Goal: Information Seeking & Learning: Learn about a topic

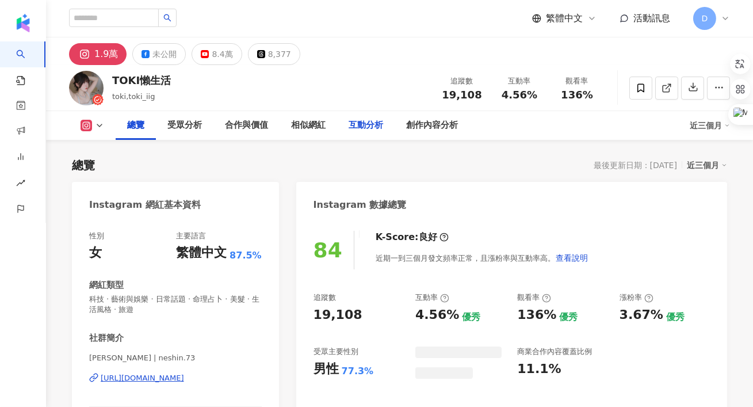
click at [376, 119] on div "互動分析" at bounding box center [366, 126] width 35 height 14
click at [426, 119] on div "創作內容分析" at bounding box center [432, 126] width 52 height 14
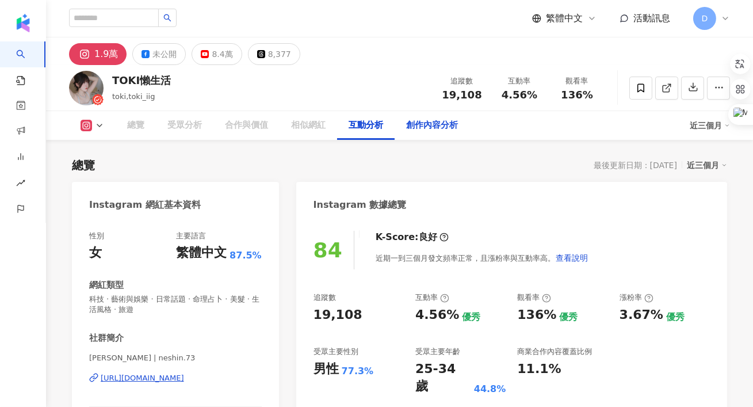
scroll to position [70, 0]
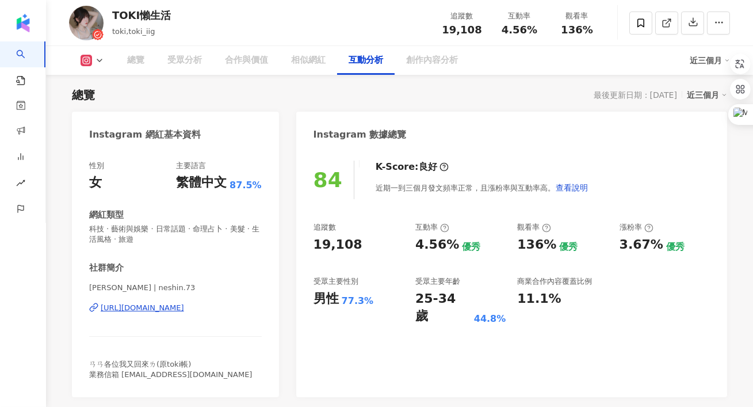
click at [96, 62] on icon at bounding box center [99, 60] width 9 height 9
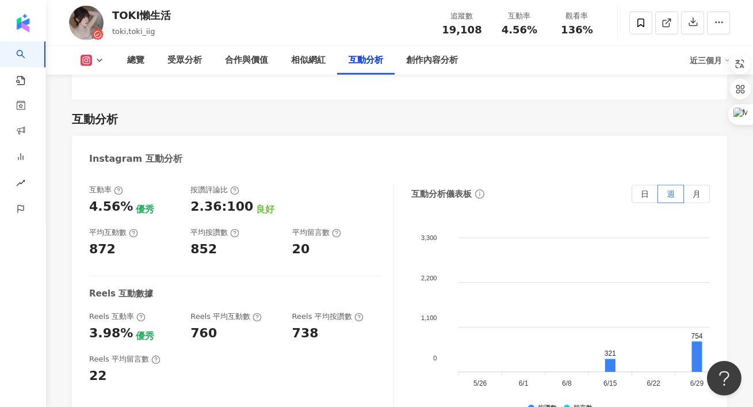
scroll to position [0, 0]
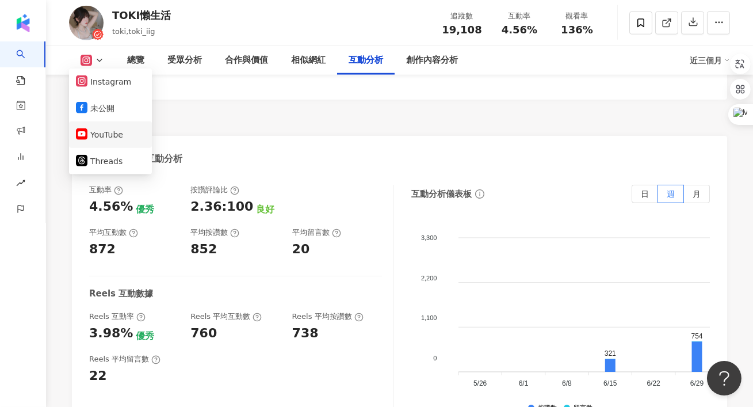
click at [104, 139] on button "YouTube" at bounding box center [110, 135] width 69 height 16
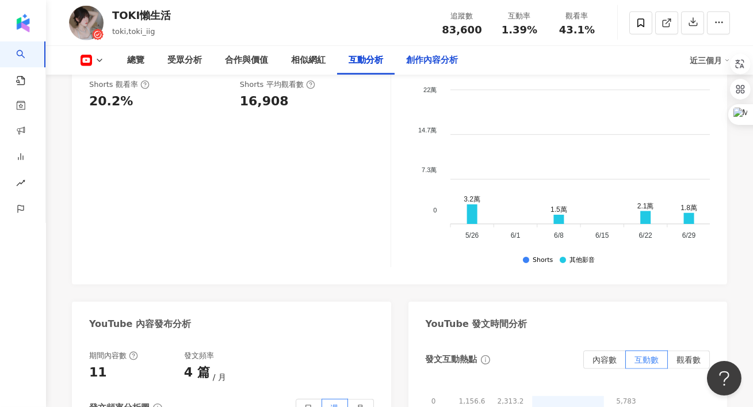
scroll to position [1978, 0]
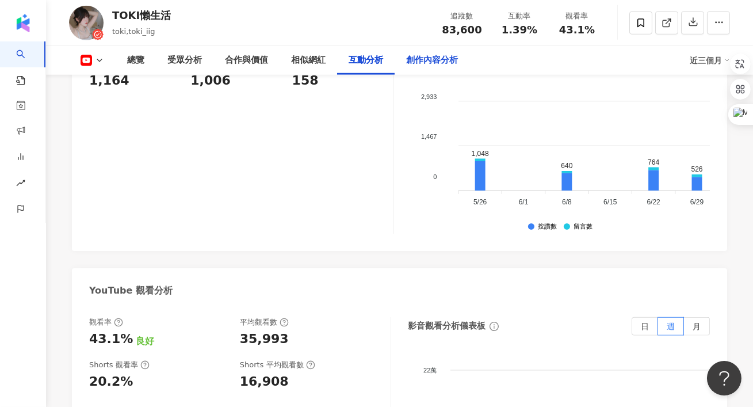
click at [432, 64] on div "創作內容分析" at bounding box center [432, 61] width 52 height 14
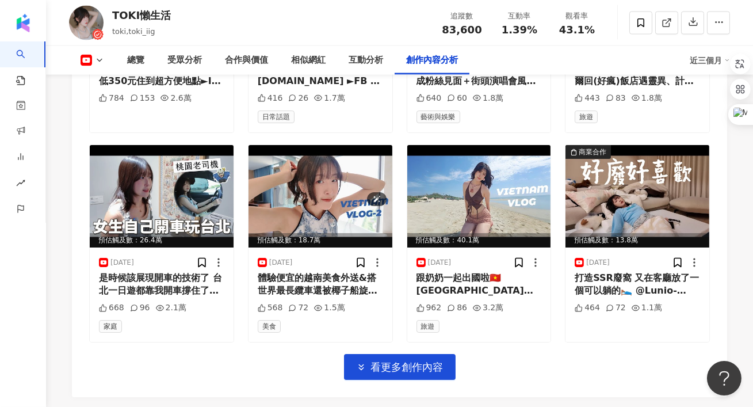
scroll to position [3537, 0]
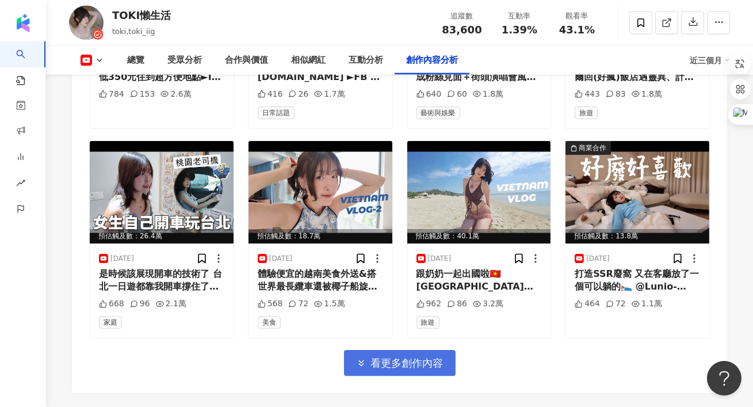
click at [363, 350] on button "看更多創作內容" at bounding box center [400, 363] width 112 height 26
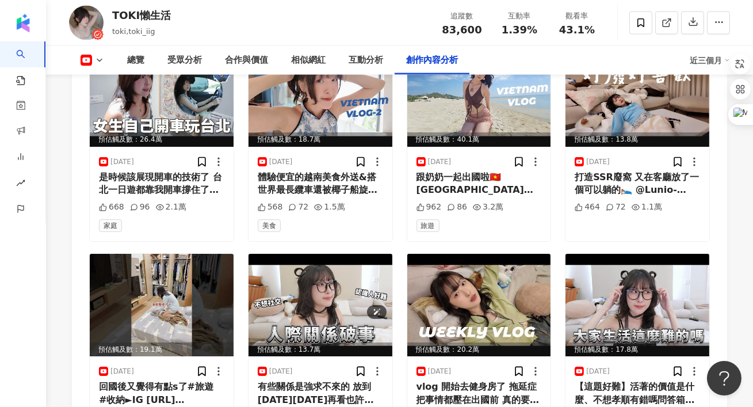
scroll to position [3635, 0]
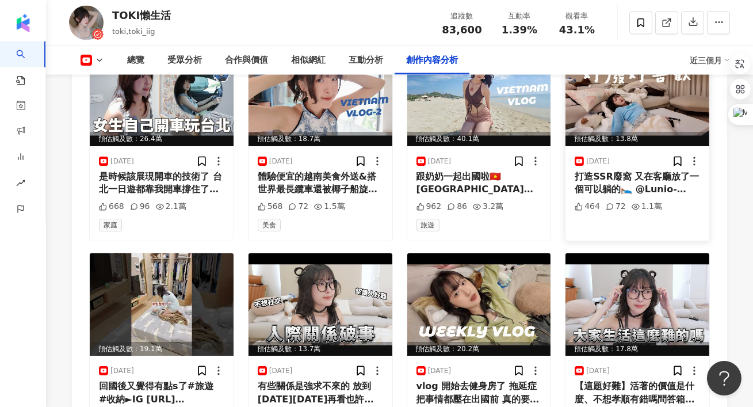
click at [611, 170] on div "打造SSR廢窩 又在客廳放了一個可以躺的🛌 @Lunio-[GEOGRAPHIC_DATA]最近有換床計畫的可以看這邊哦! Nooz Moonlight Pl…" at bounding box center [637, 183] width 125 height 26
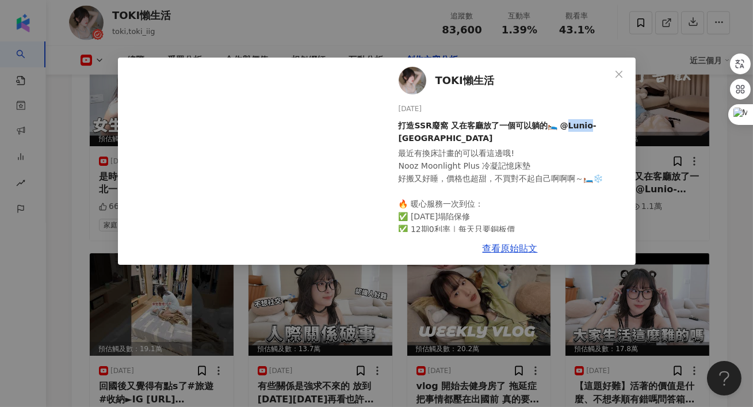
drag, startPoint x: 563, startPoint y: 127, endPoint x: 584, endPoint y: 126, distance: 21.3
click at [584, 126] on div "打造SSR廢窩 又在客廳放了一個可以躺的🛌 @Lunio-[GEOGRAPHIC_DATA]" at bounding box center [513, 131] width 228 height 25
click at [507, 245] on link "查看原始貼文" at bounding box center [510, 248] width 55 height 11
click at [276, 13] on div "TOKI懶生活 [DATE] 打造SSR廢窩 又在客廳放了一個可以躺的🛌 @Lunio-[GEOGRAPHIC_DATA] 最近有換床計畫的可以看這邊哦! N…" at bounding box center [376, 203] width 753 height 407
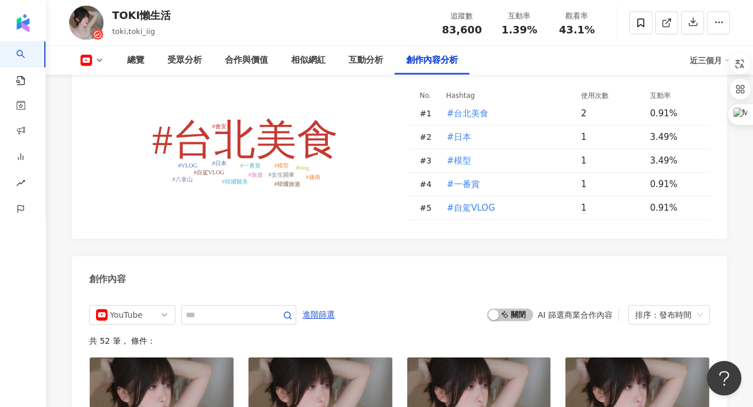
scroll to position [2525, 0]
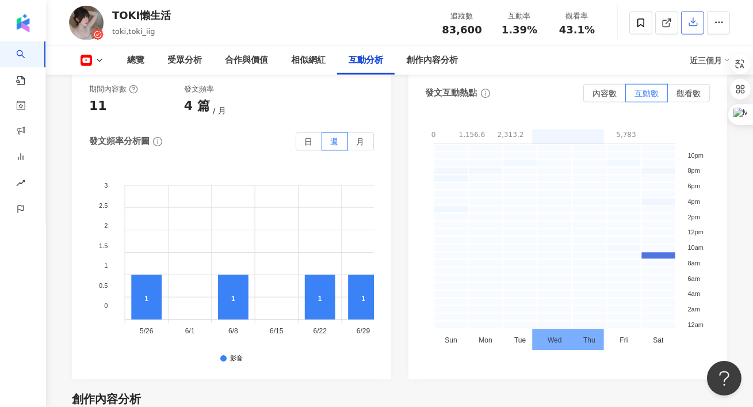
click at [694, 25] on icon "button" at bounding box center [693, 22] width 10 height 10
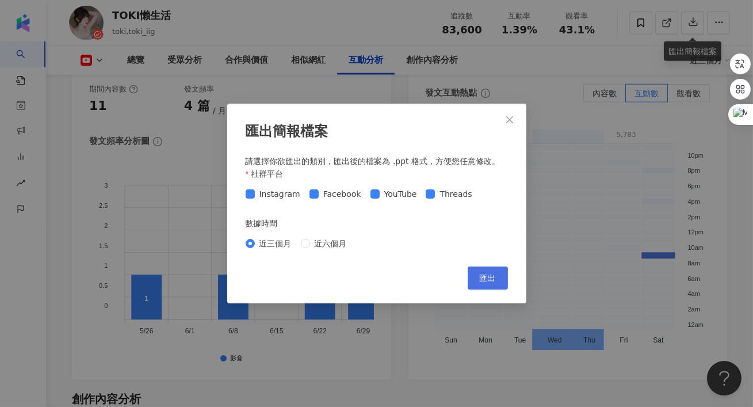
click at [499, 276] on button "匯出" at bounding box center [488, 277] width 40 height 23
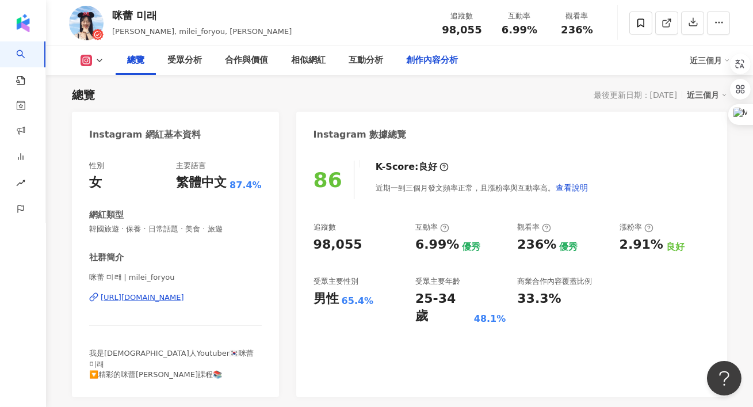
click at [415, 60] on div "創作內容分析" at bounding box center [432, 61] width 52 height 14
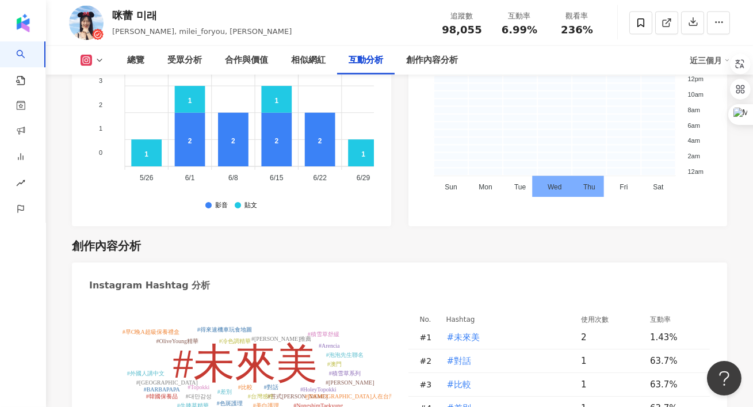
scroll to position [3079, 0]
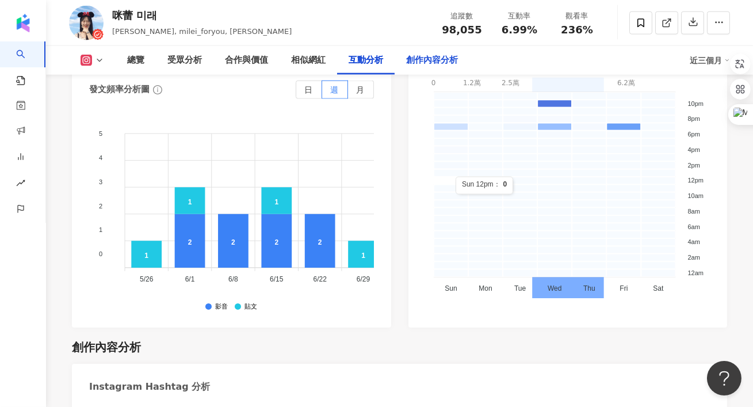
click at [433, 55] on div "創作內容分析" at bounding box center [432, 61] width 52 height 14
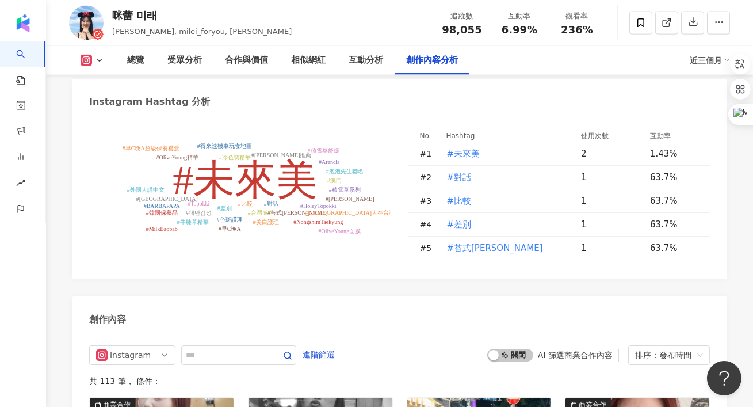
scroll to position [3380, 0]
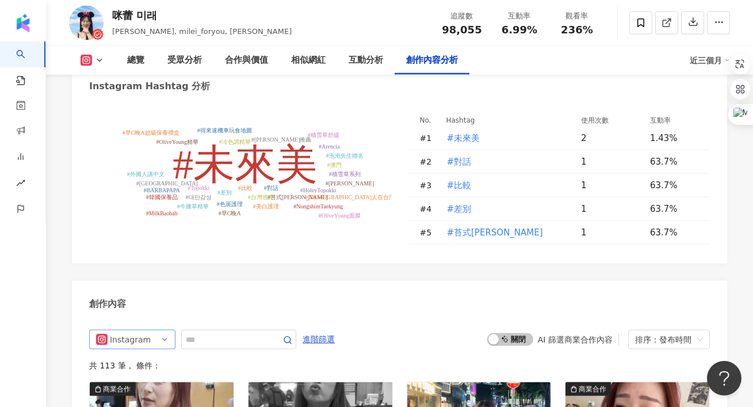
click at [156, 330] on span "Instagram" at bounding box center [132, 339] width 73 height 18
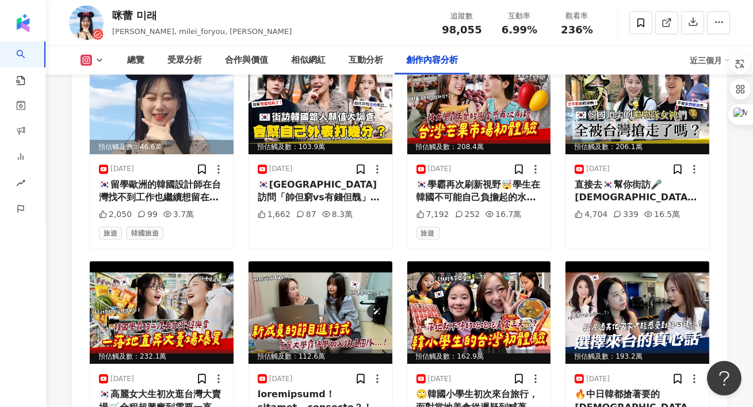
scroll to position [3542, 0]
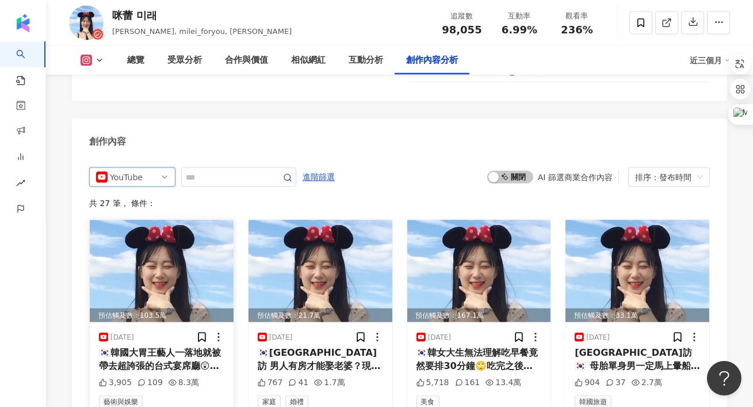
click at [192, 346] on div "🇰🇷韓國大胃王藝人一落地就被帶去超誇張的台式宴席廳😲一見到桌上的這個就投降想逃跑...？【咪蕾帶你去台灣－韓國大胃王曼莉＆阿米Ep.1】@만리manli @A…" at bounding box center [161, 359] width 125 height 26
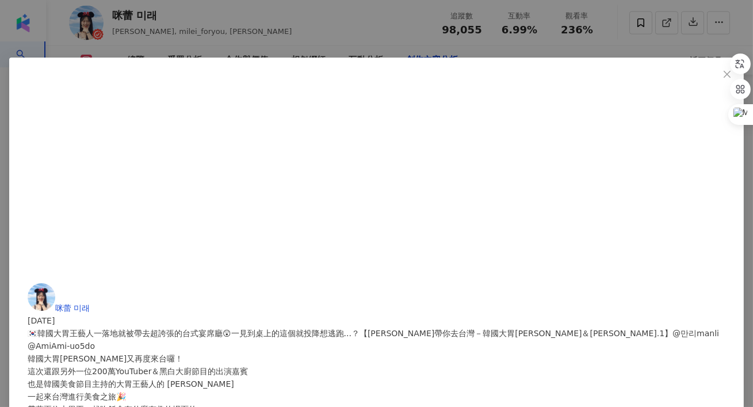
scroll to position [97, 0]
click at [646, 187] on div "咪蕾 미래 2025/8/22 🇰🇷韓國大胃王藝人一落地就被帶去超誇張的台式宴席廳😲一見到桌上的這個就投降想逃跑...？【咪蕾帶你去台灣－韓國大胃王曼莉＆阿米…" at bounding box center [376, 203] width 753 height 407
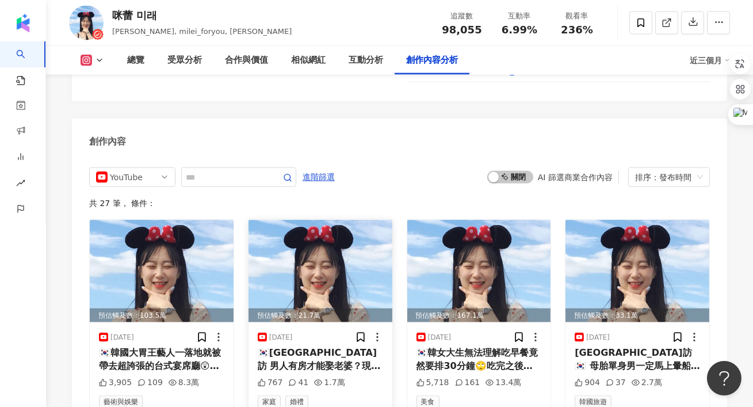
click at [295, 346] on div "🇰🇷韓國街訪 男人有房才能娶老婆？現代女性根本沒結婚的必要？單身vs結婚哪一個才是真地獄呢？【咪蕾韓敢問EP.4】究竟是單身比較地獄，還是結婚才是掉入深淵？ …" at bounding box center [320, 359] width 125 height 26
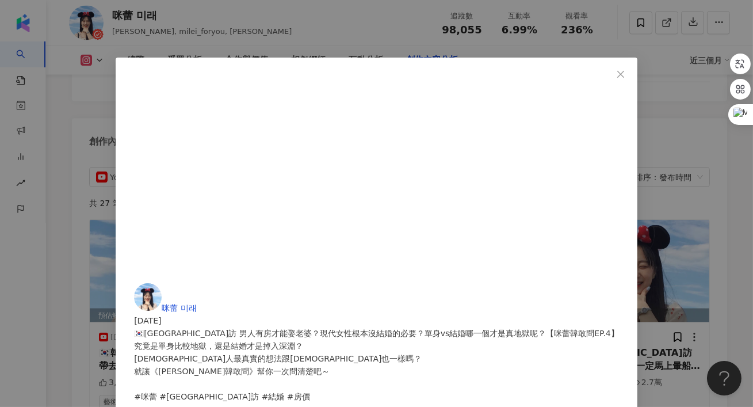
scroll to position [46, 0]
click at [669, 161] on div "咪蕾 미래 2025/8/10 🇰🇷韓國街訪 男人有房才能娶老婆？現代女性根本沒結婚的必要？單身vs結婚哪一個才是真地獄呢？【咪蕾韓敢問EP.4】 究竟是單身…" at bounding box center [376, 203] width 753 height 407
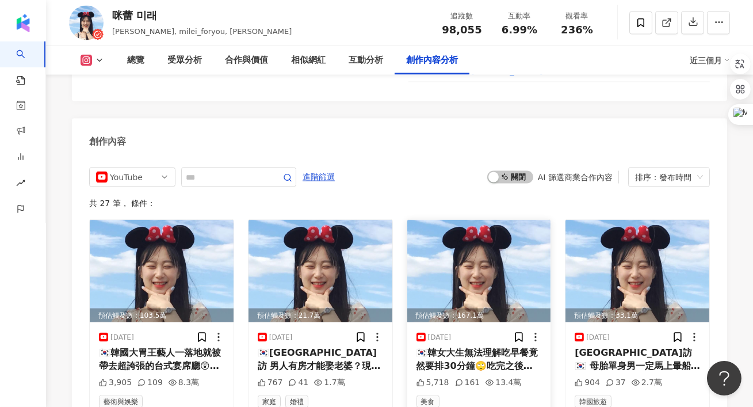
click at [479, 346] on div "🇰🇷韓女大生無法理解吃早餐竟然要排30分鐘🙄吃完之後直接大反轉的原因是...？【咪蕾帶你去台灣－金星的南部之旅Ep.3】高麗大學霸來台灣南部的旅行最後一集來囉…" at bounding box center [479, 359] width 125 height 26
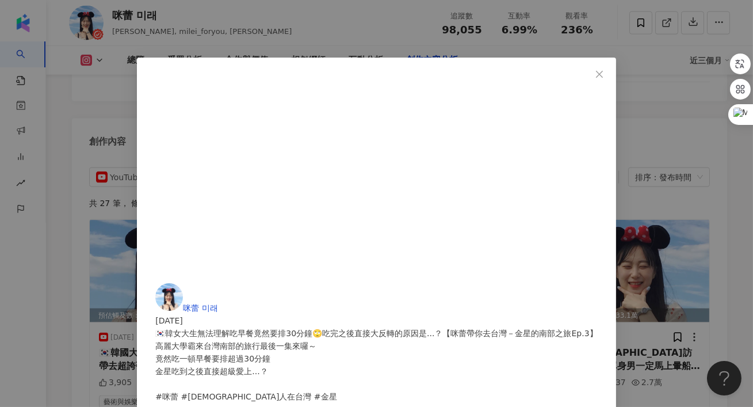
click at [669, 199] on div "咪蕾 미래 2025/8/3 🇰🇷韓女大生無法理解吃早餐竟然要排30分鐘🙄吃完之後直接大反轉的原因是...？【咪蕾帶你去台灣－金星的南部之旅Ep.3】 高麗大…" at bounding box center [376, 203] width 753 height 407
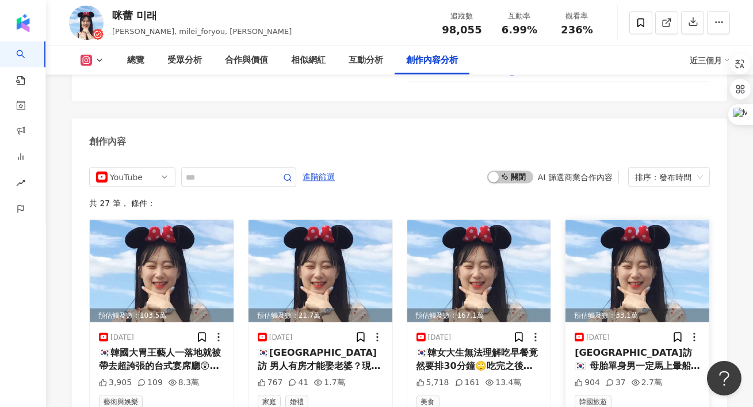
click at [632, 346] on div "韓國街訪🇰🇷 母胎單身男一定馬上暈船？韓女曖昧中最解行為？釜山男都會霸氣告白？最真實的韓國人曖昧經驗大調查！【咪蕾韓敢問EP.3】韓劇裡韓國男生們浪漫的戀愛劇…" at bounding box center [637, 359] width 125 height 26
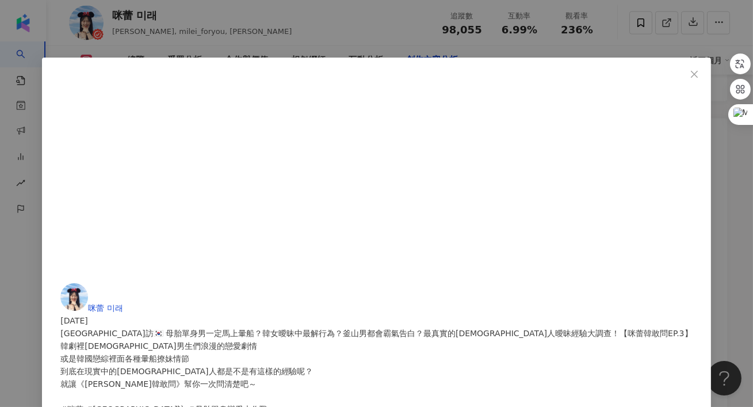
scroll to position [71, 0]
click at [644, 176] on div "咪蕾 미래 2025/7/27 韓國街訪🇰🇷 母胎單身男一定馬上暈船？韓女曖昧中最解行為？釜山男都會霸氣告白？最真實的韓國人曖昧經驗大調查！【咪蕾韓敢問EP.…" at bounding box center [376, 203] width 753 height 407
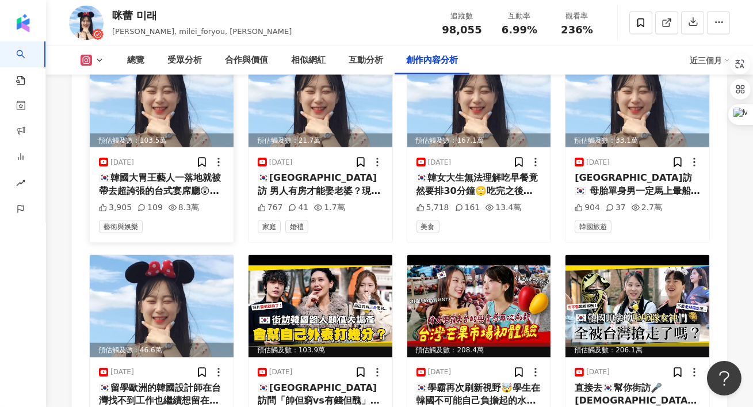
scroll to position [3741, 0]
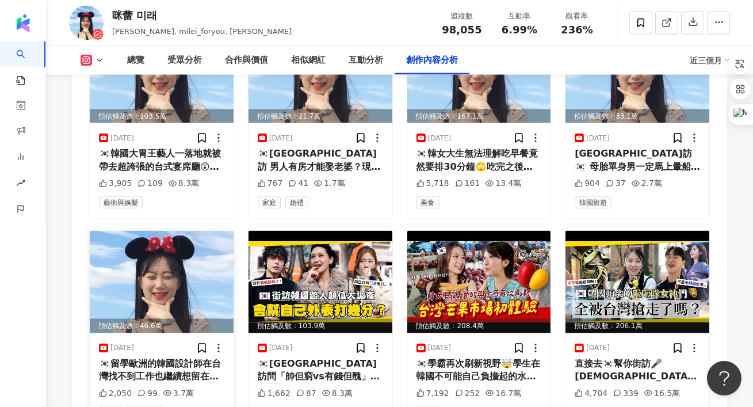
click at [177, 357] on div "🇰🇷留學歐洲的韓國設計師在台灣找不到工作也繼續想留在台灣的原因？想念家鄉的節目或語言環境嗎？ 現在點擊連結https://surfshark.com/mile…" at bounding box center [161, 370] width 125 height 26
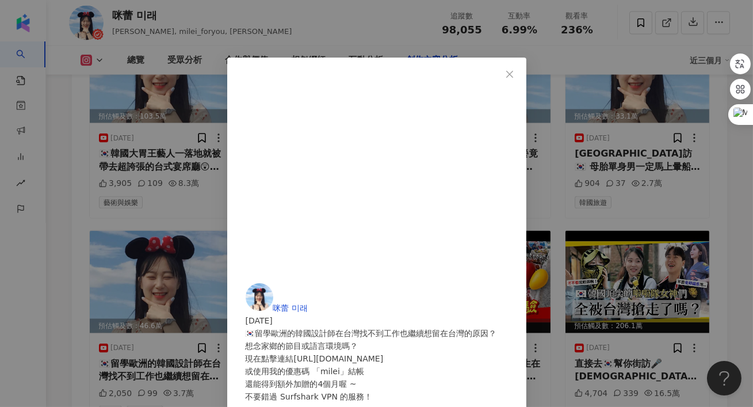
scroll to position [109, 0]
click at [662, 187] on div "咪蕾 미래 2025/7/19 🇰🇷留學歐洲的韓國設計師在台灣找不到工作也繼續想留在台灣的原因？ 想念家鄉的節目或語言環境嗎？ 現在點擊連結https://s…" at bounding box center [376, 203] width 753 height 407
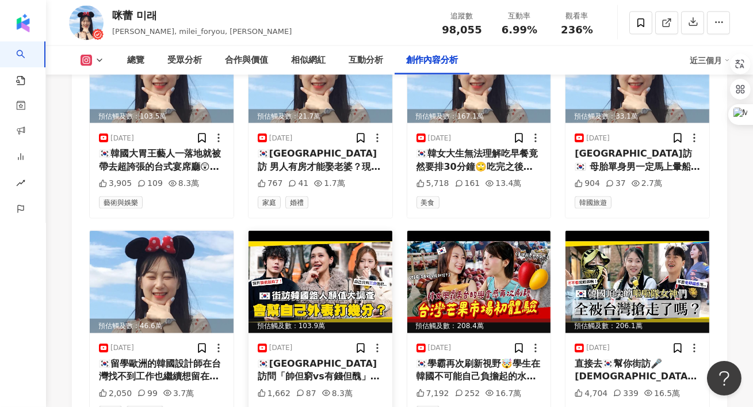
click at [303, 357] on div "🇰🇷韓國街訪問「帥但窮vs有錢但醜」最後的結果完全翻轉南韓對外貌至上的想像！【咪蕾韓敢問EP.2】如果在首爾街頭請路人幫自己的顏值打分數的話... 會有什麼有…" at bounding box center [320, 370] width 125 height 26
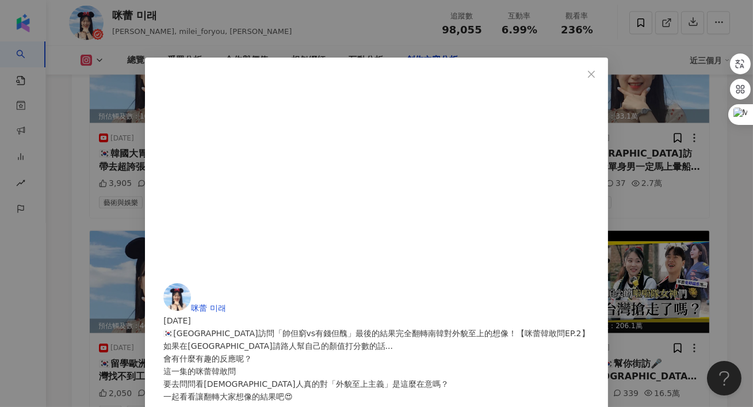
scroll to position [71, 0]
click at [665, 162] on div "咪蕾 미래 2025/7/11 🇰🇷韓國街訪問「帥但窮vs有錢但醜」最後的結果完全翻轉南韓對外貌至上的想像！【咪蕾韓敢問EP.2】 如果在首爾街頭請路人幫自己…" at bounding box center [376, 203] width 753 height 407
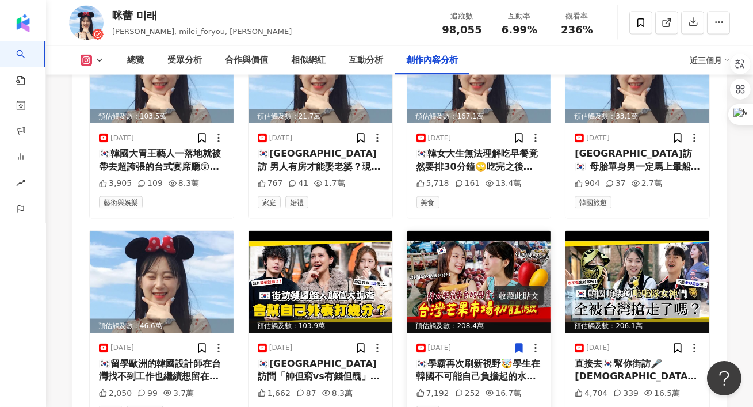
click at [491, 357] on div "🇰🇷學霸再次刷新視野🤯學生在韓國不可能自己負擔起的水果，來台灣市場竟可以試吃到嗨翻🥭【咪蕾帶你去台灣－金星的南部之旅Ep.2】最近有要出國的人可以參考看看Sa…" at bounding box center [479, 370] width 125 height 26
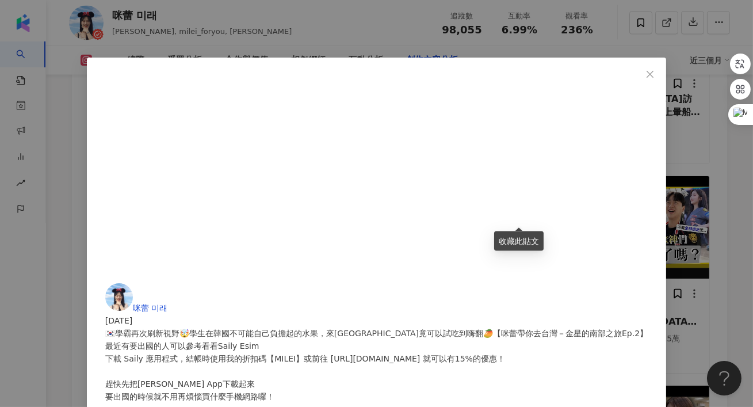
scroll to position [3797, 0]
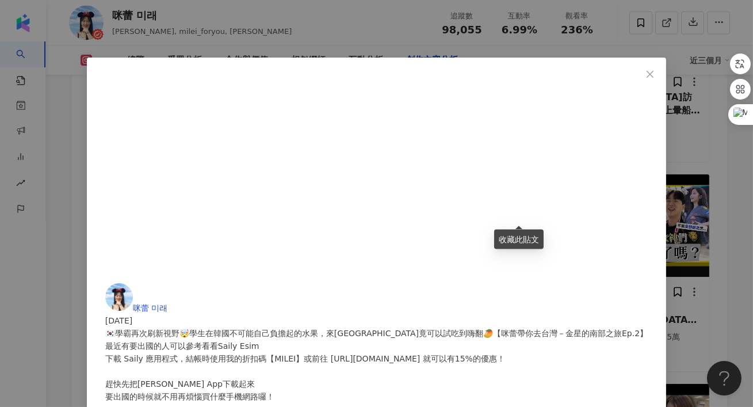
click at [495, 246] on div "收藏此貼文" at bounding box center [518, 240] width 49 height 20
